Goal: Check status: Check status

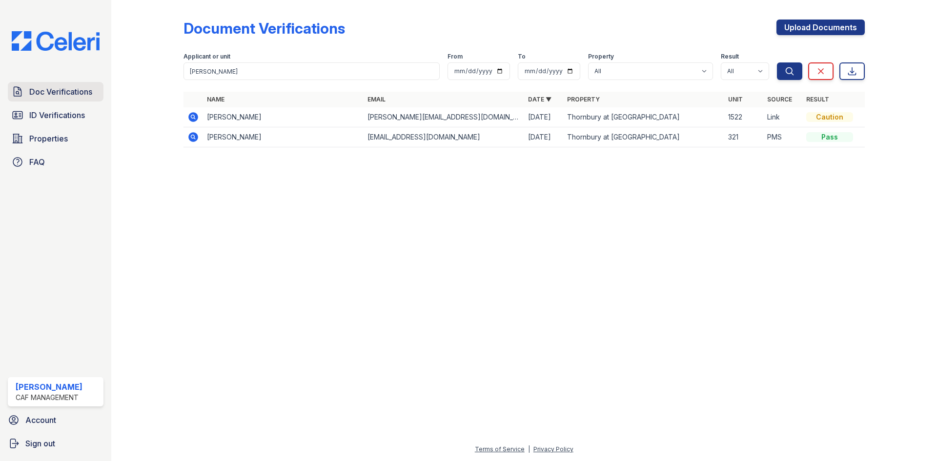
click at [53, 92] on span "Doc Verifications" at bounding box center [60, 92] width 63 height 12
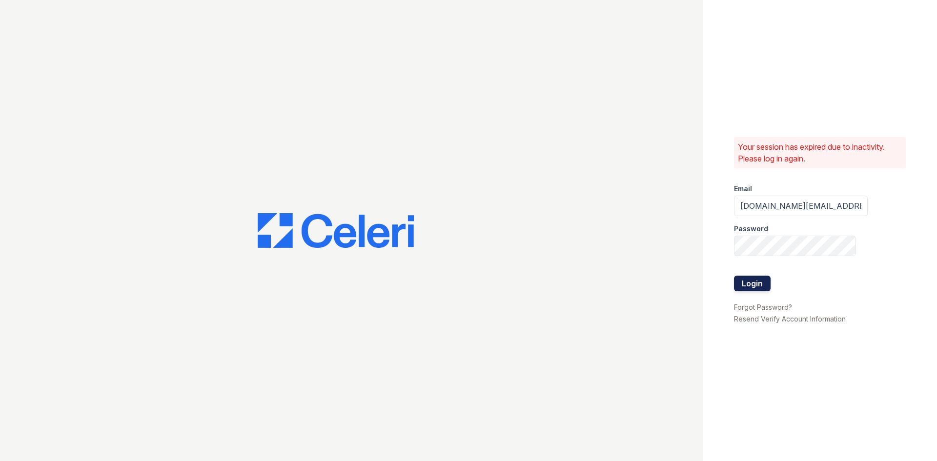
click at [738, 276] on button "Login" at bounding box center [752, 284] width 37 height 16
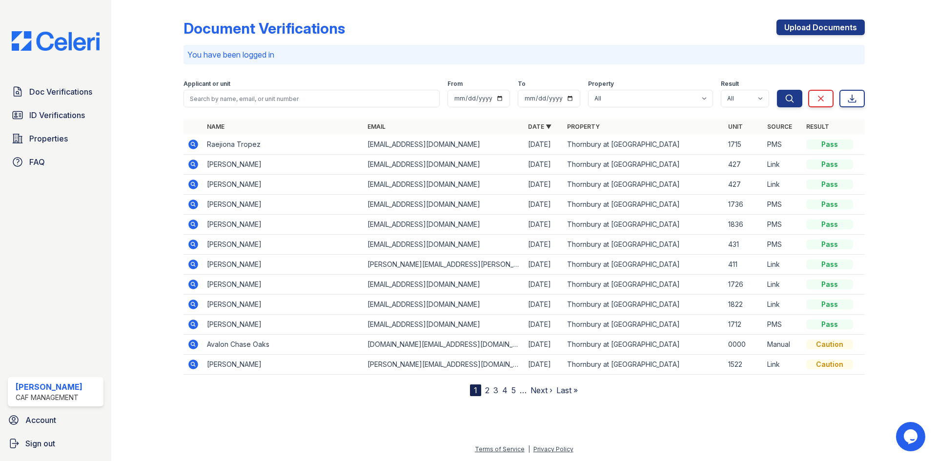
click at [277, 87] on div "Applicant or unit" at bounding box center [312, 85] width 256 height 10
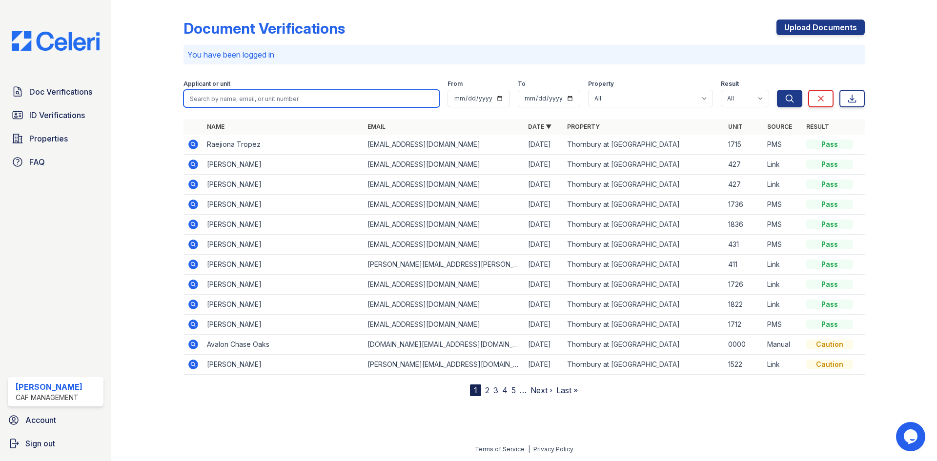
click at [271, 96] on input "search" at bounding box center [312, 99] width 256 height 18
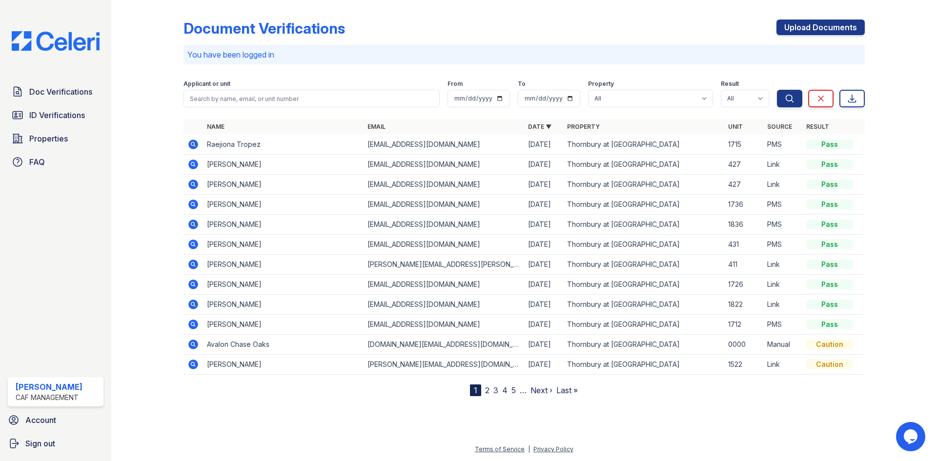
click at [194, 367] on icon at bounding box center [193, 365] width 10 height 10
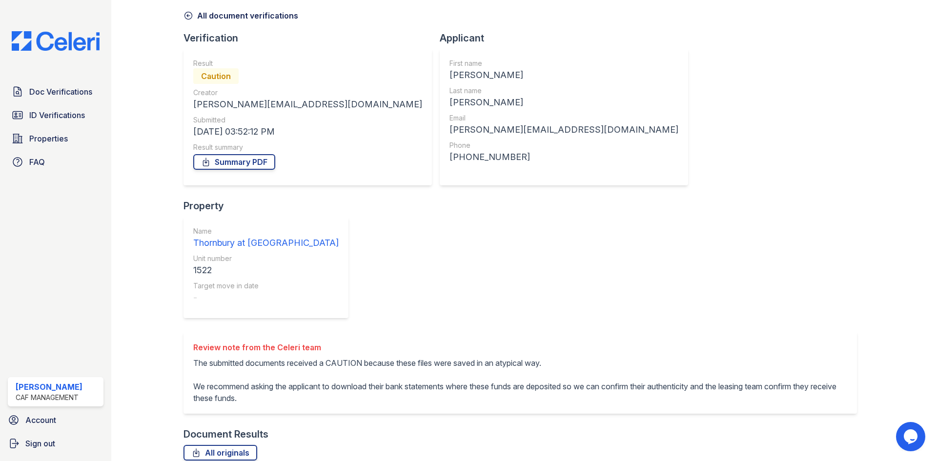
scroll to position [93, 0]
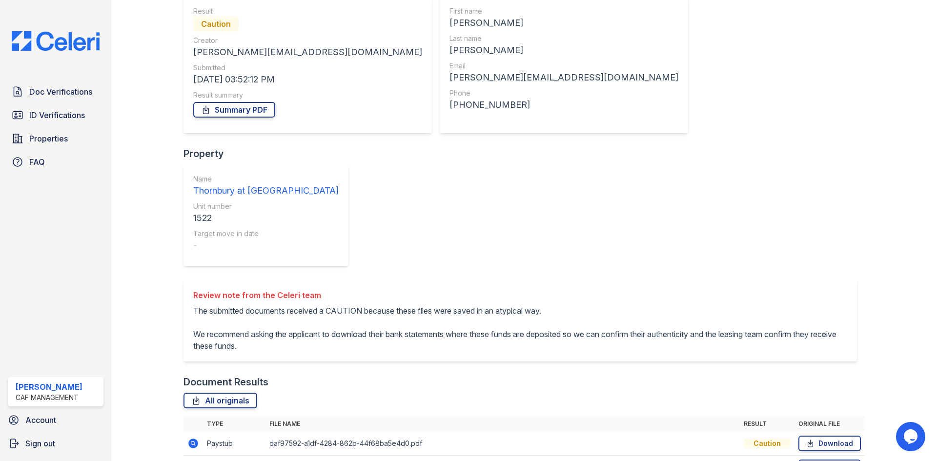
click at [192, 442] on icon at bounding box center [192, 443] width 2 height 2
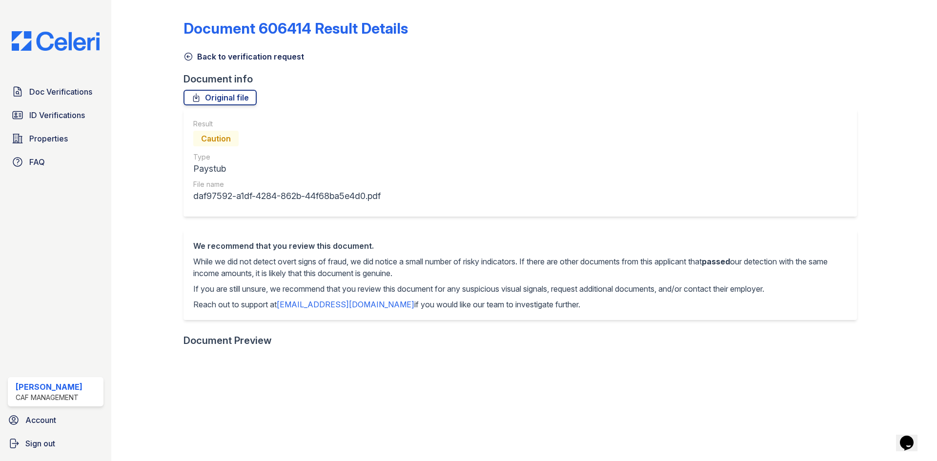
click at [198, 55] on link "Back to verification request" at bounding box center [244, 57] width 121 height 12
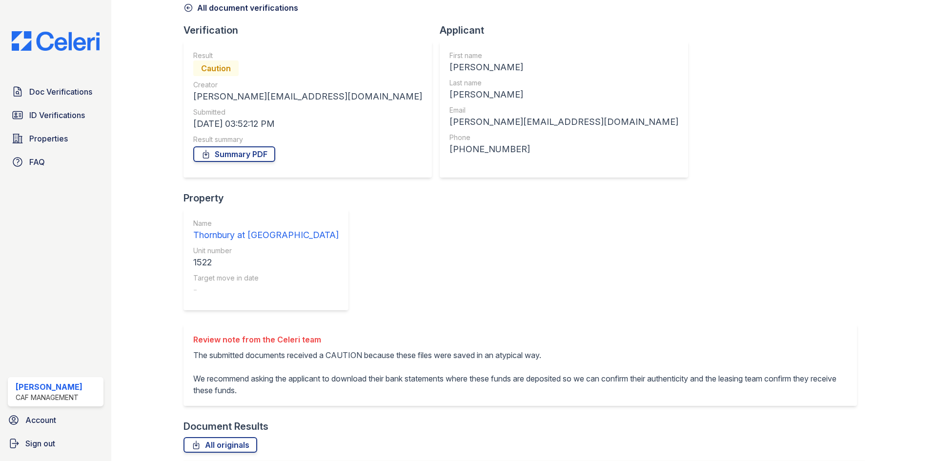
scroll to position [93, 0]
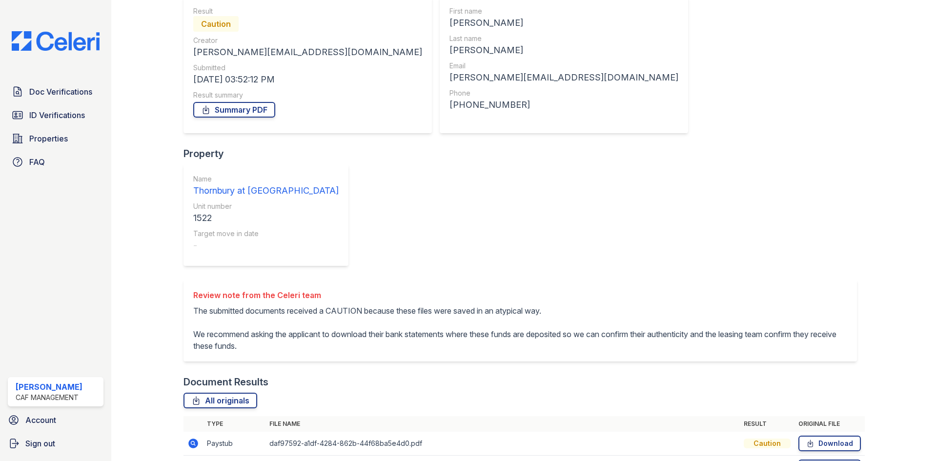
click at [190, 461] on icon at bounding box center [193, 468] width 10 height 10
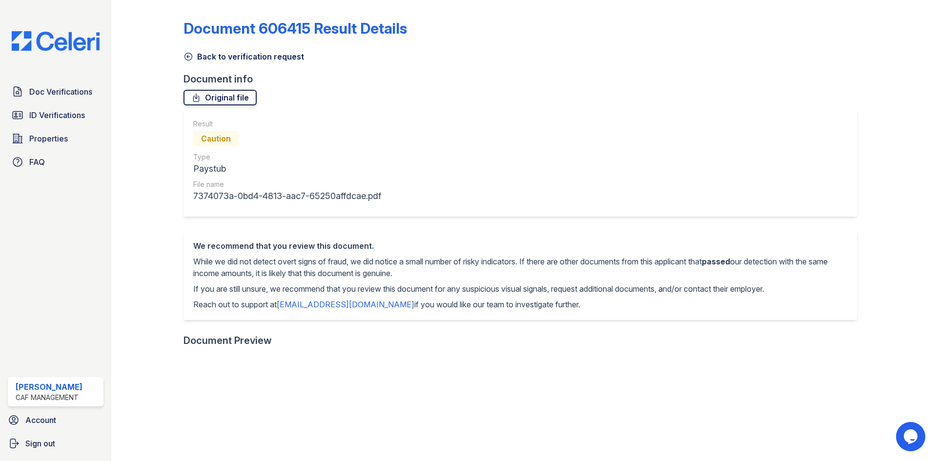
drag, startPoint x: 191, startPoint y: 53, endPoint x: 218, endPoint y: 104, distance: 57.4
click at [191, 53] on icon at bounding box center [189, 57] width 10 height 10
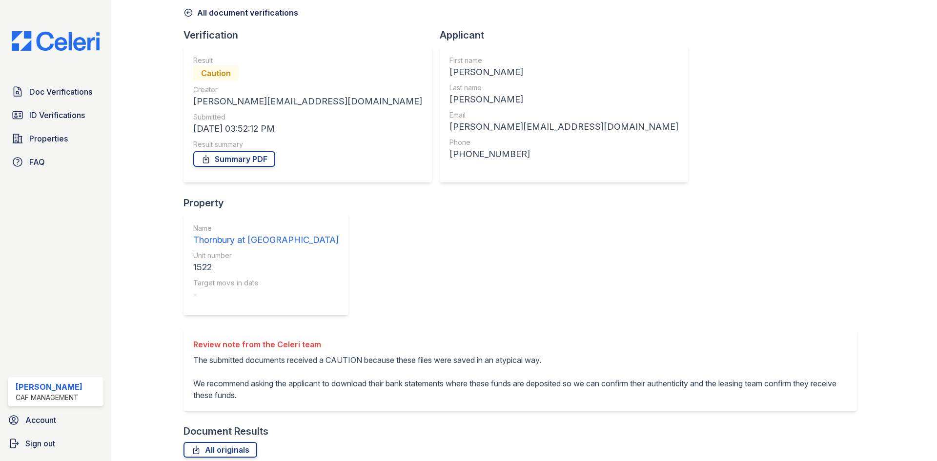
scroll to position [93, 0]
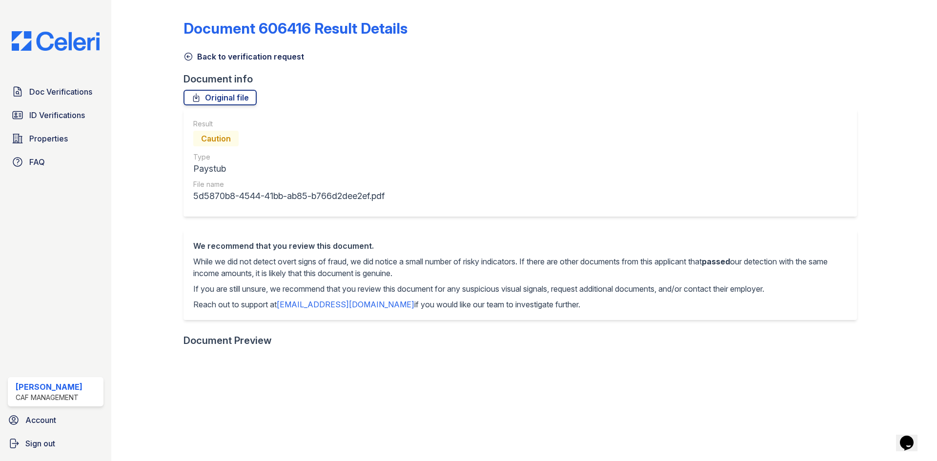
click at [187, 54] on icon at bounding box center [189, 57] width 10 height 10
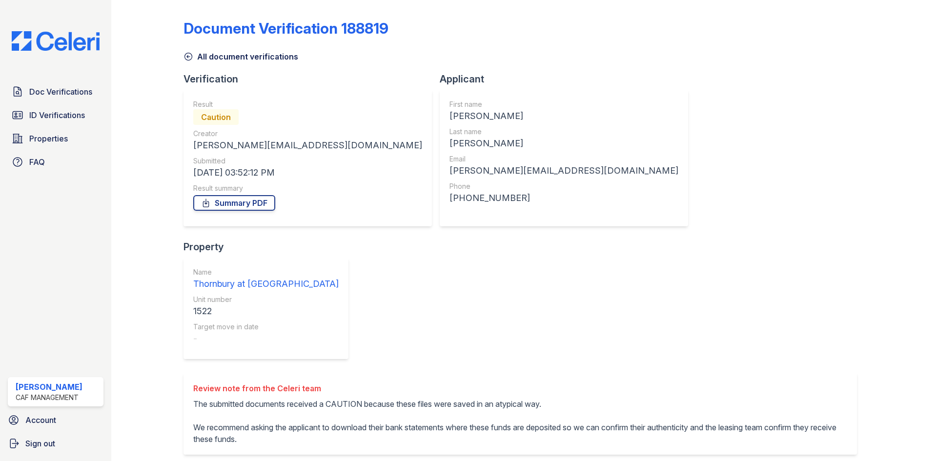
scroll to position [93, 0]
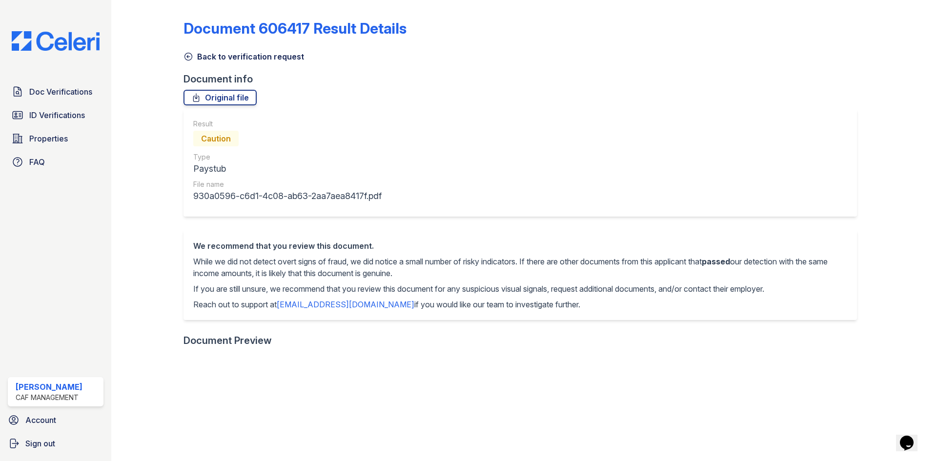
click at [185, 52] on icon at bounding box center [189, 57] width 10 height 10
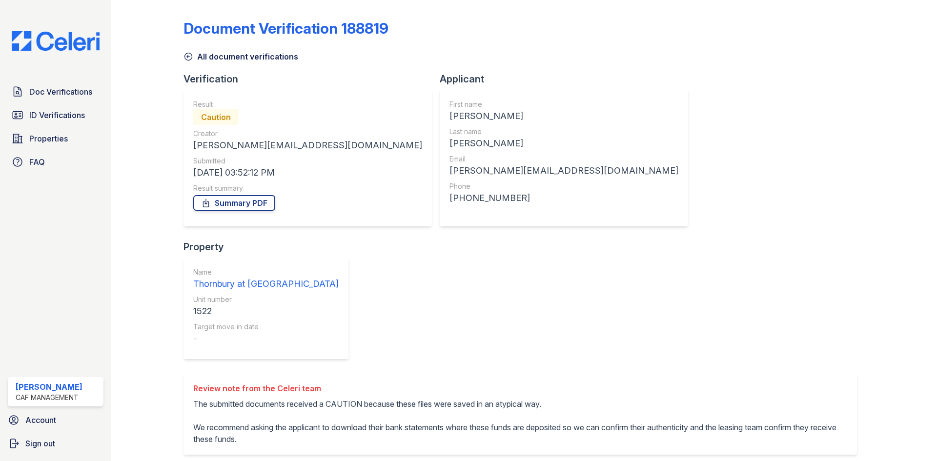
scroll to position [93, 0]
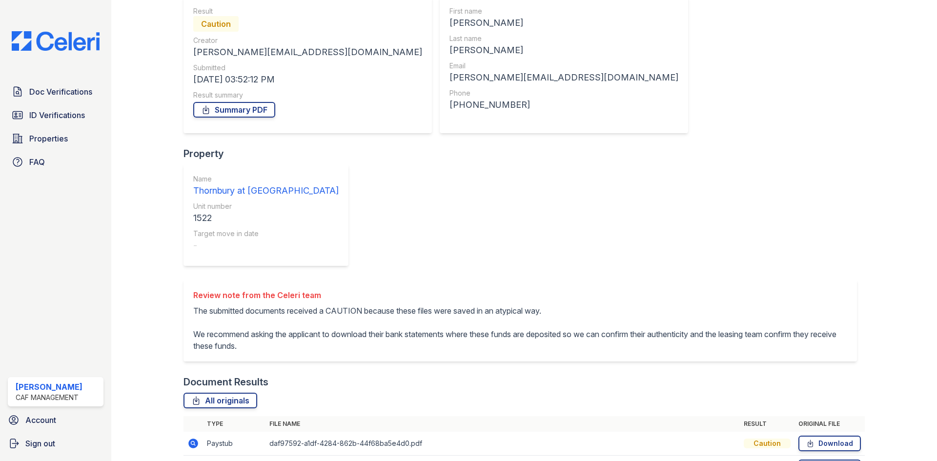
click at [191, 461] on icon at bounding box center [193, 468] width 10 height 10
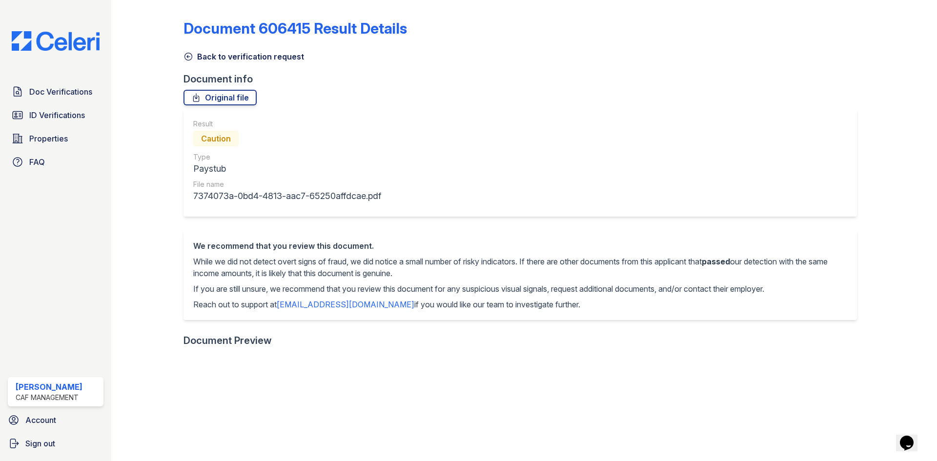
click at [192, 59] on icon at bounding box center [189, 57] width 10 height 10
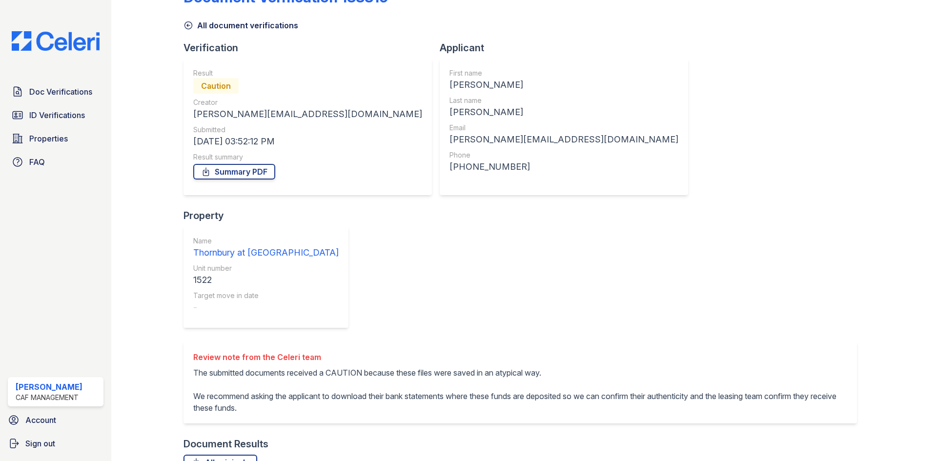
scroll to position [49, 0]
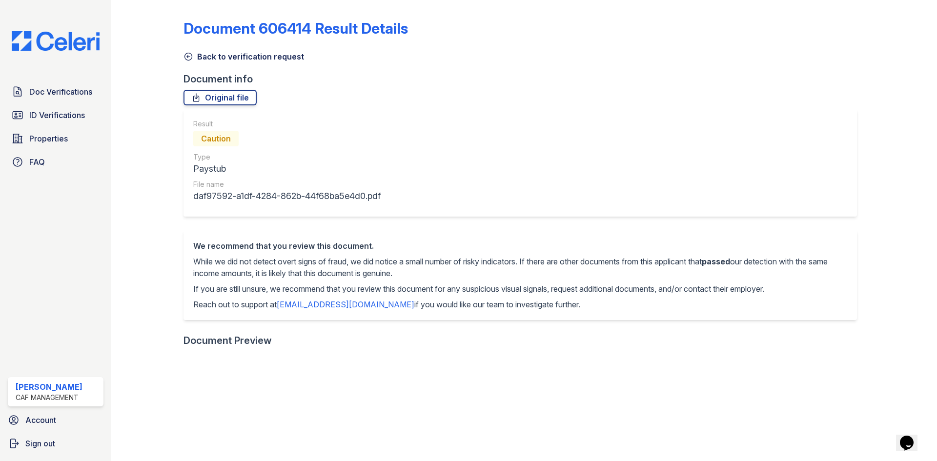
click at [182, 57] on div at bounding box center [155, 408] width 57 height 809
click at [185, 56] on icon at bounding box center [189, 57] width 10 height 10
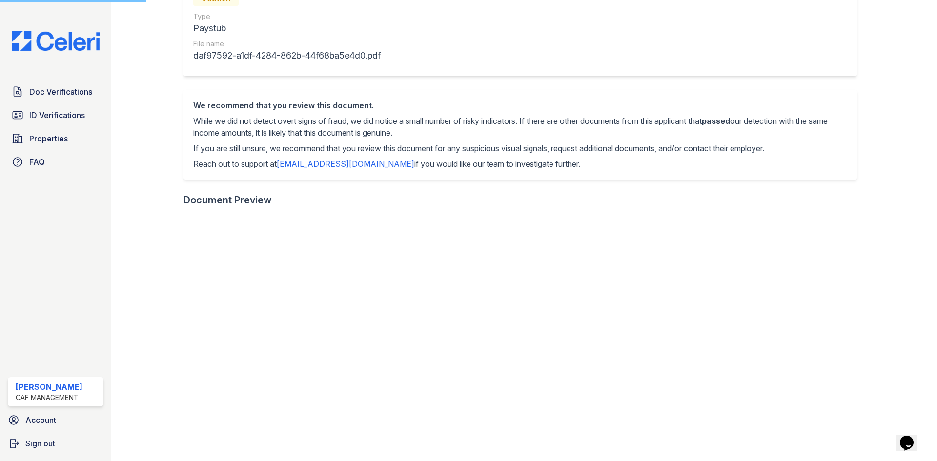
scroll to position [43, 0]
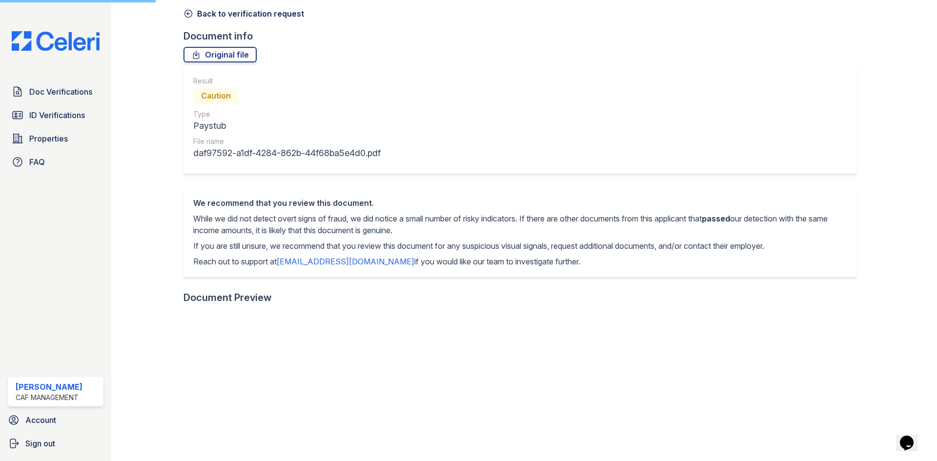
click at [188, 14] on icon at bounding box center [188, 13] width 7 height 7
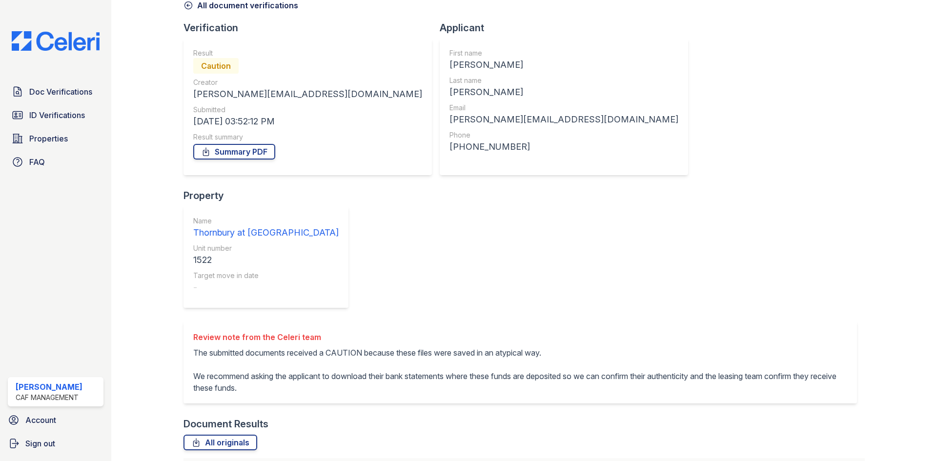
scroll to position [93, 0]
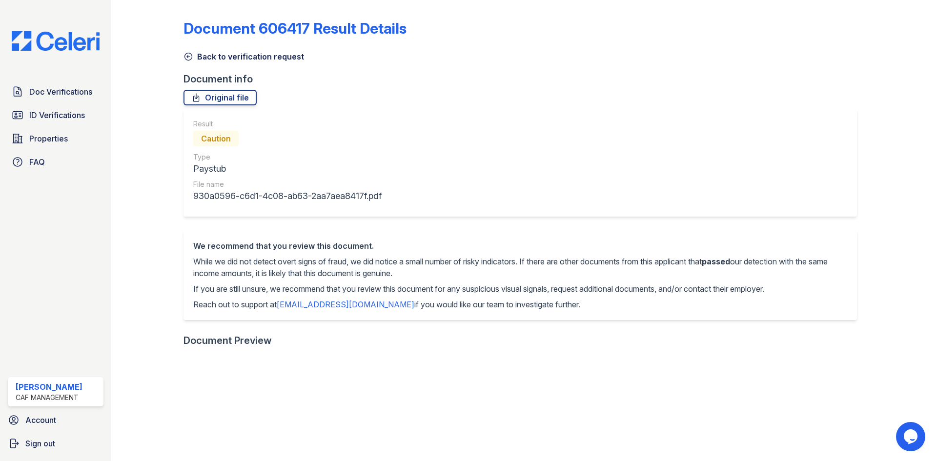
click at [192, 57] on icon at bounding box center [189, 57] width 10 height 10
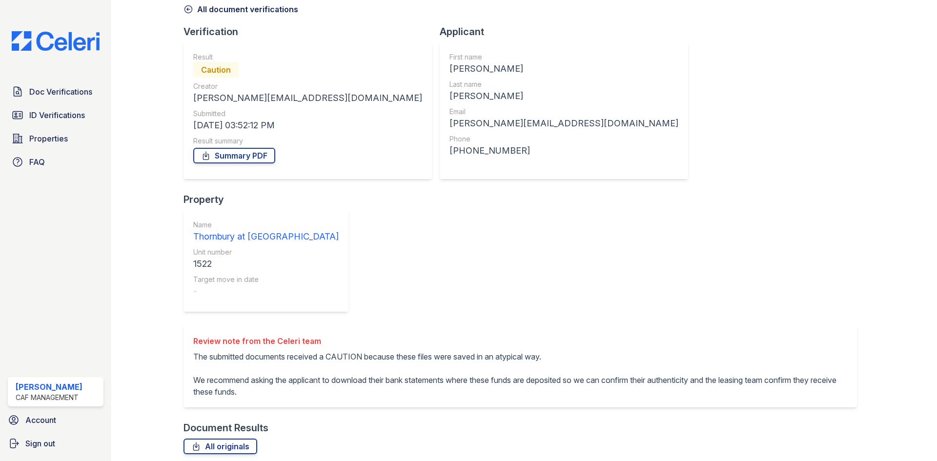
scroll to position [93, 0]
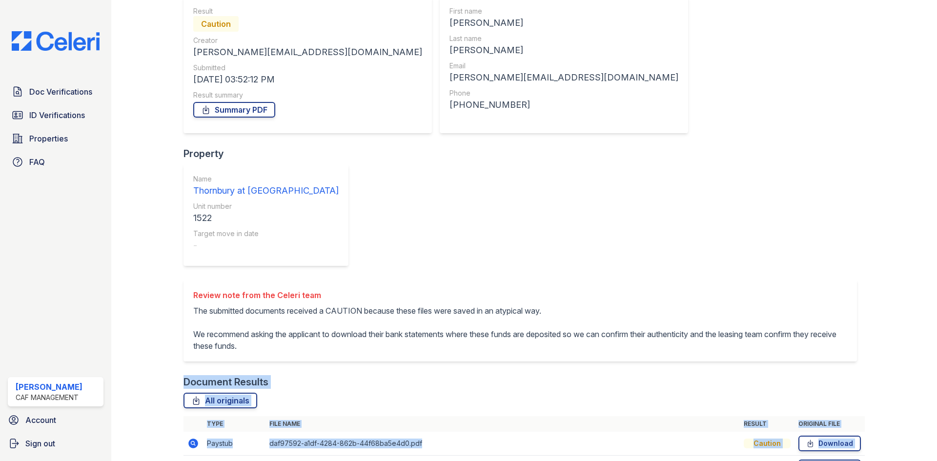
drag, startPoint x: 334, startPoint y: 265, endPoint x: 776, endPoint y: 430, distance: 471.4
click at [773, 428] on div "Document Verification 188819 All document verifications Verification Result Cau…" at bounding box center [524, 224] width 681 height 627
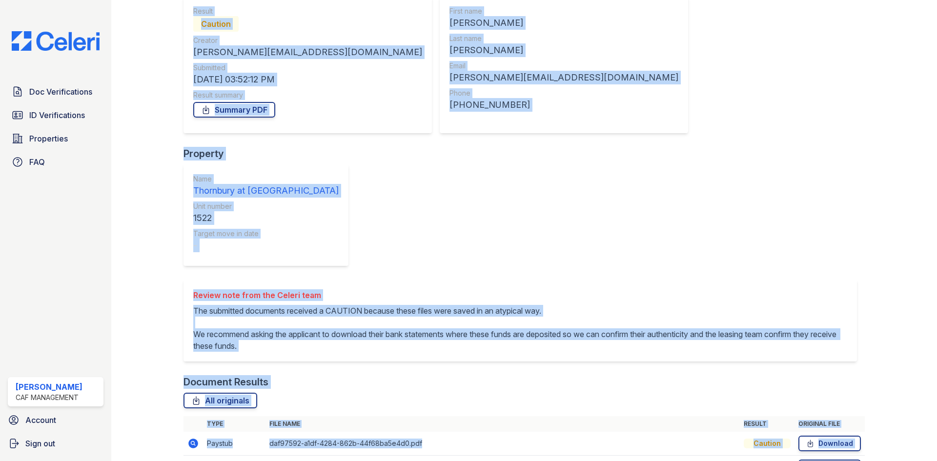
drag, startPoint x: 753, startPoint y: 428, endPoint x: 175, endPoint y: 215, distance: 616.0
click at [175, 215] on div "Document Verification 188819 All document verifications Verification Result Cau…" at bounding box center [524, 137] width 826 height 461
click at [175, 215] on div at bounding box center [155, 224] width 57 height 627
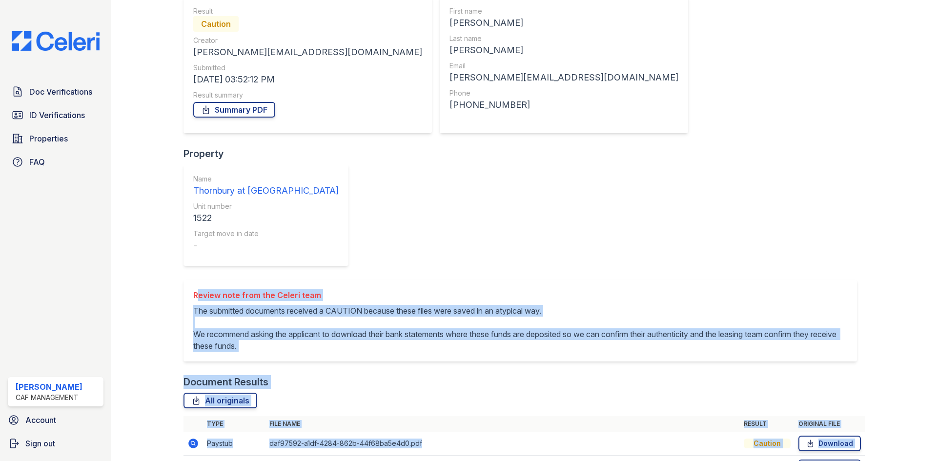
drag, startPoint x: 188, startPoint y: 161, endPoint x: 887, endPoint y: 438, distance: 751.3
click at [887, 438] on div "Document Verification 188819 All document verifications Verification Result Cau…" at bounding box center [524, 230] width 795 height 646
drag, startPoint x: 887, startPoint y: 438, endPoint x: 194, endPoint y: 166, distance: 744.1
click at [194, 168] on div "Document Verification 188819 All document verifications Verification Result Cau…" at bounding box center [524, 230] width 795 height 646
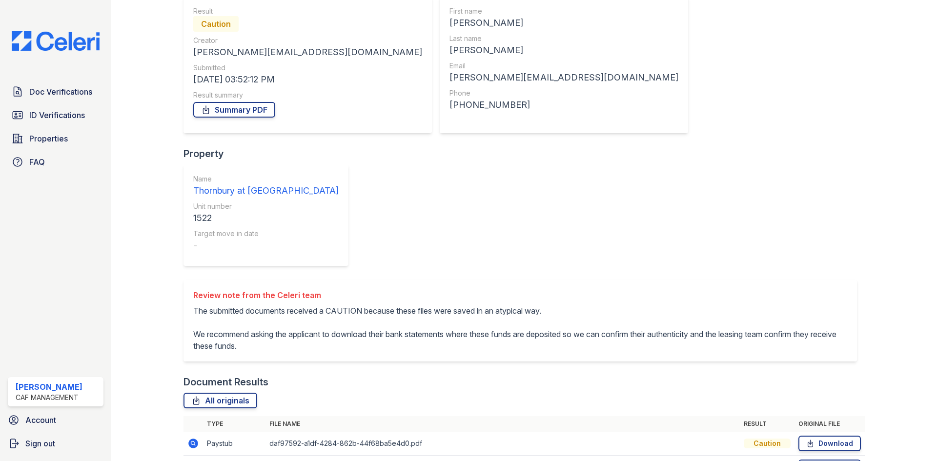
click at [194, 289] on div "Review note from the Celeri team" at bounding box center [520, 295] width 654 height 12
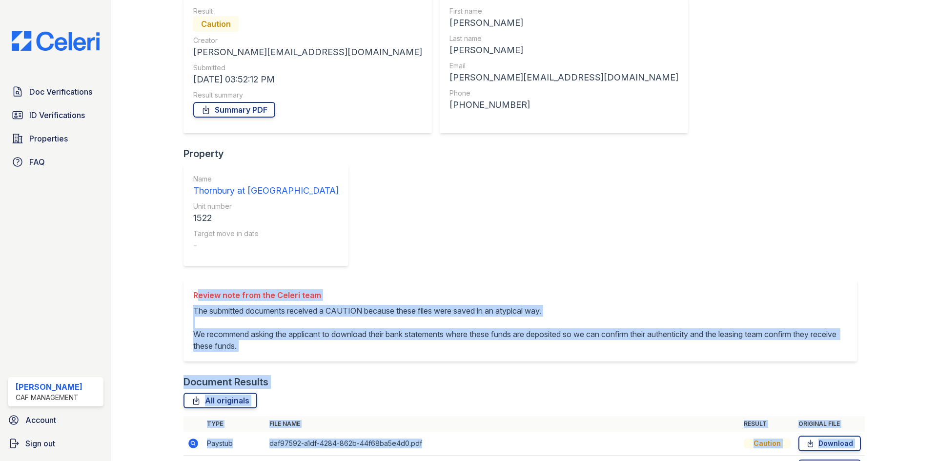
drag, startPoint x: 194, startPoint y: 164, endPoint x: 875, endPoint y: 428, distance: 729.9
click at [875, 428] on div "Document Verification 188819 All document verifications Verification Result Cau…" at bounding box center [524, 230] width 795 height 646
click at [876, 428] on div at bounding box center [893, 224] width 57 height 627
click at [453, 375] on div "Document Results" at bounding box center [524, 382] width 681 height 14
drag, startPoint x: 221, startPoint y: 193, endPoint x: 749, endPoint y: 429, distance: 577.9
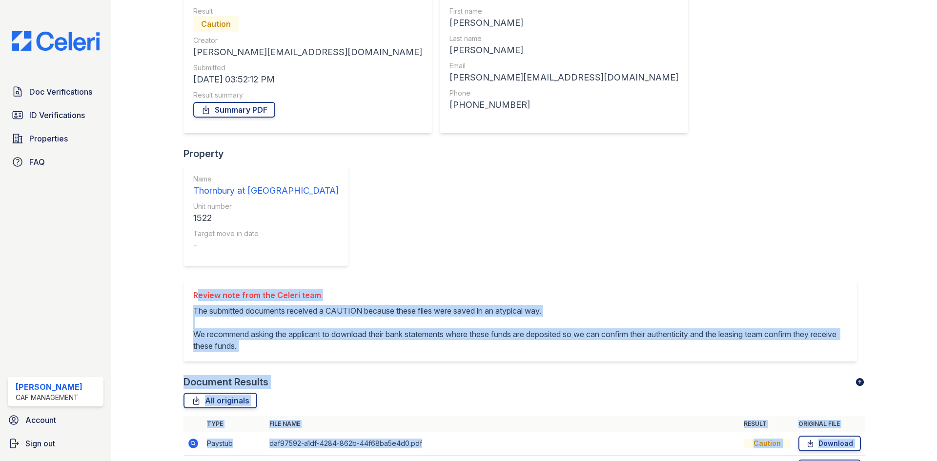
click at [745, 429] on div "Document Verification 188819 All document verifications Verification Result Cau…" at bounding box center [524, 230] width 795 height 646
click at [749, 429] on div "Document Verification 188819 All document verifications Verification Result Cau…" at bounding box center [524, 230] width 795 height 646
